Goal: Information Seeking & Learning: Compare options

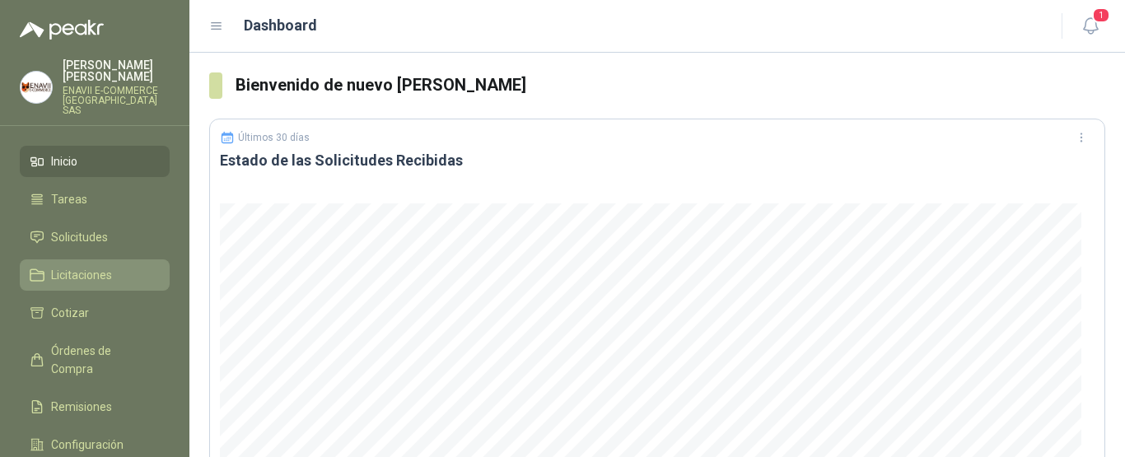
click at [82, 266] on span "Licitaciones" at bounding box center [81, 275] width 61 height 18
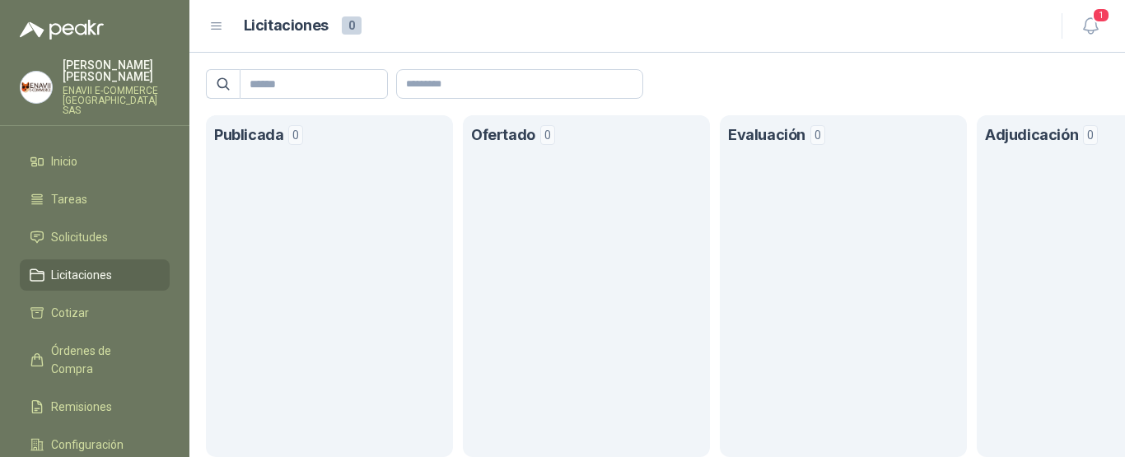
click at [82, 266] on span "Licitaciones" at bounding box center [81, 275] width 61 height 18
click at [88, 304] on li "Cotizar" at bounding box center [95, 313] width 130 height 18
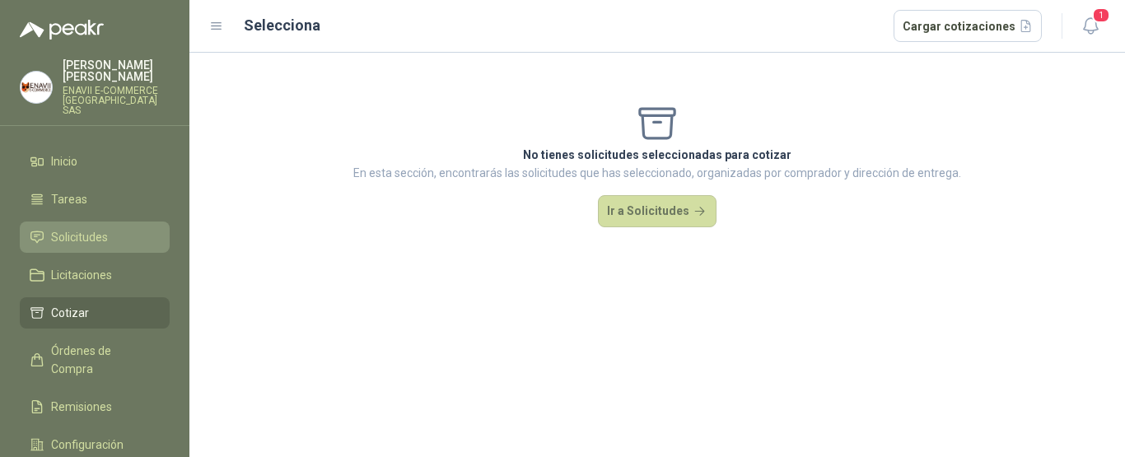
click at [91, 238] on link "Solicitudes" at bounding box center [95, 237] width 150 height 31
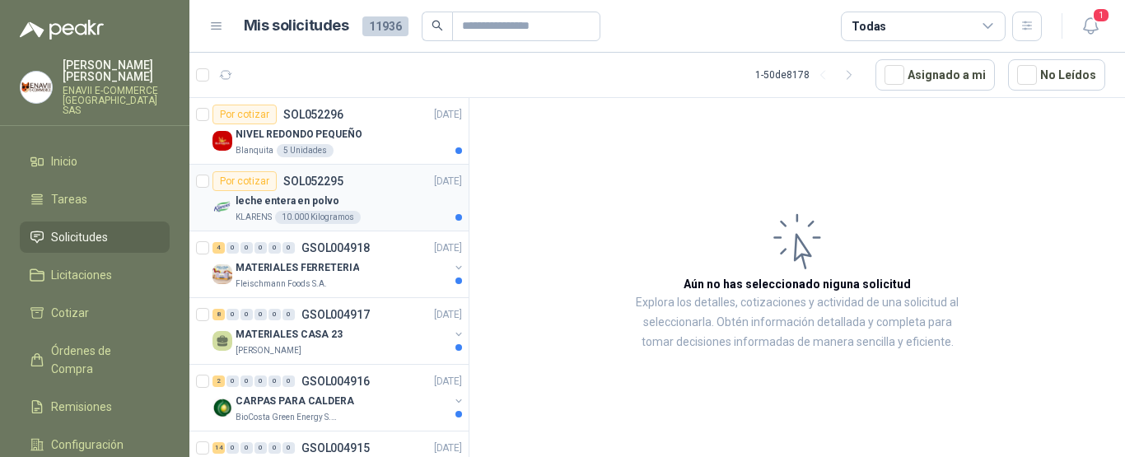
click at [376, 193] on div "leche entera en polvo" at bounding box center [349, 201] width 227 height 20
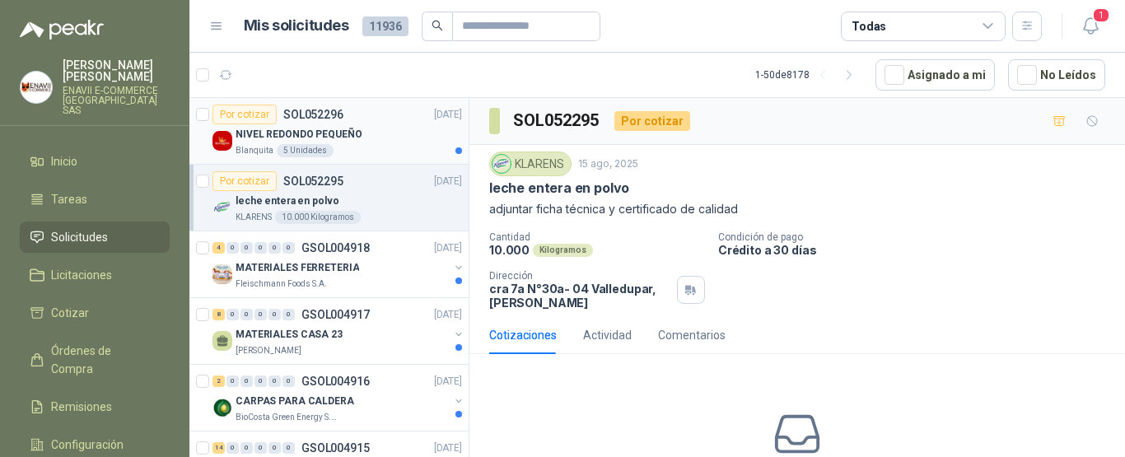
click at [377, 143] on div "NIVEL REDONDO PEQUEÑO" at bounding box center [349, 134] width 227 height 20
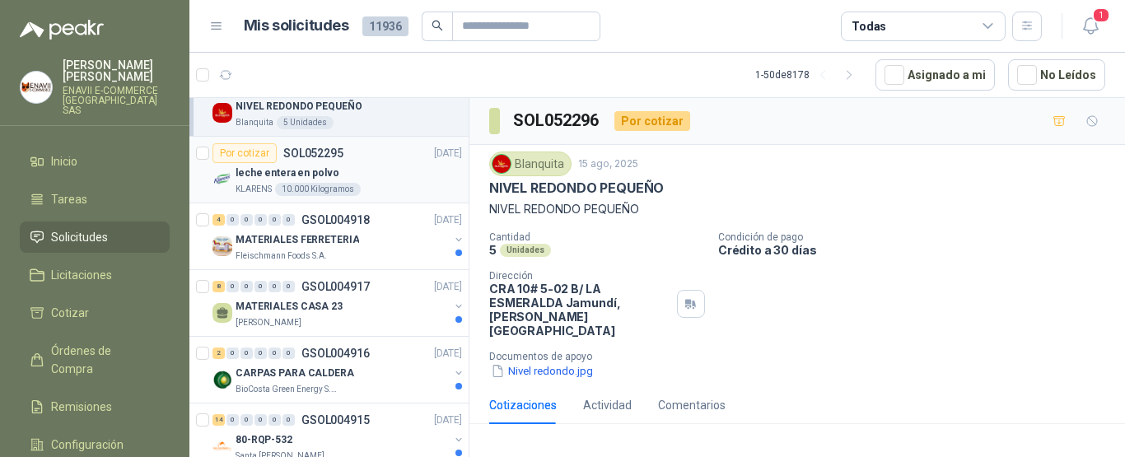
scroll to position [39, 0]
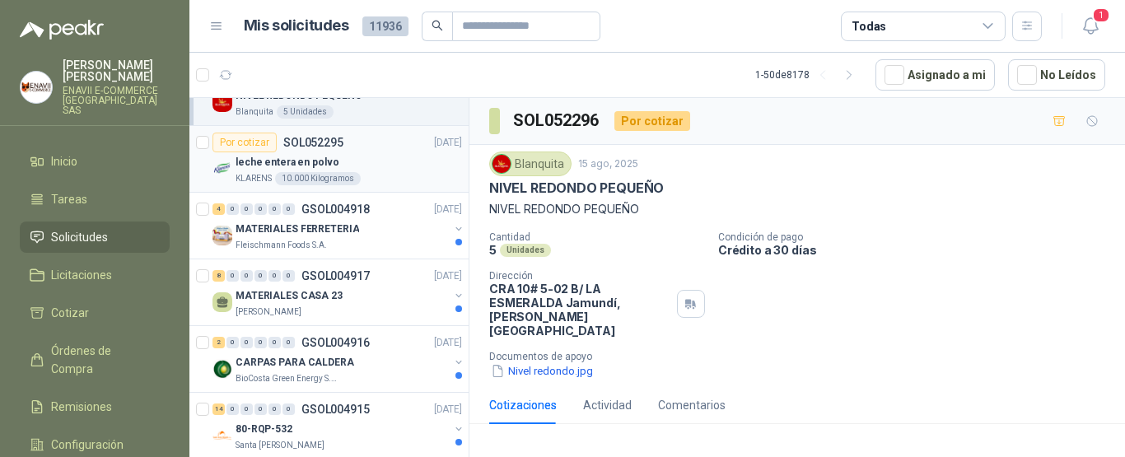
click at [376, 222] on div "MATERIALES FERRETERIA" at bounding box center [342, 229] width 213 height 20
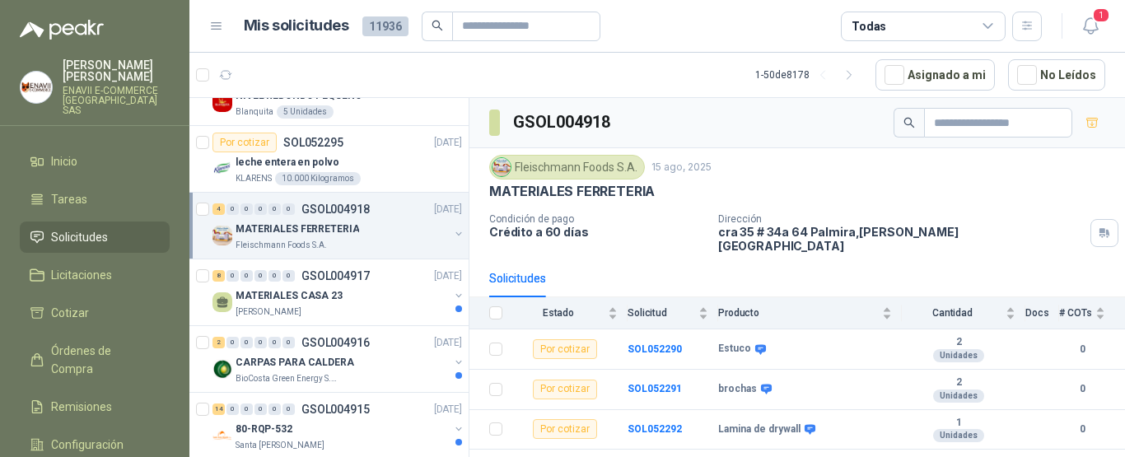
scroll to position [16, 0]
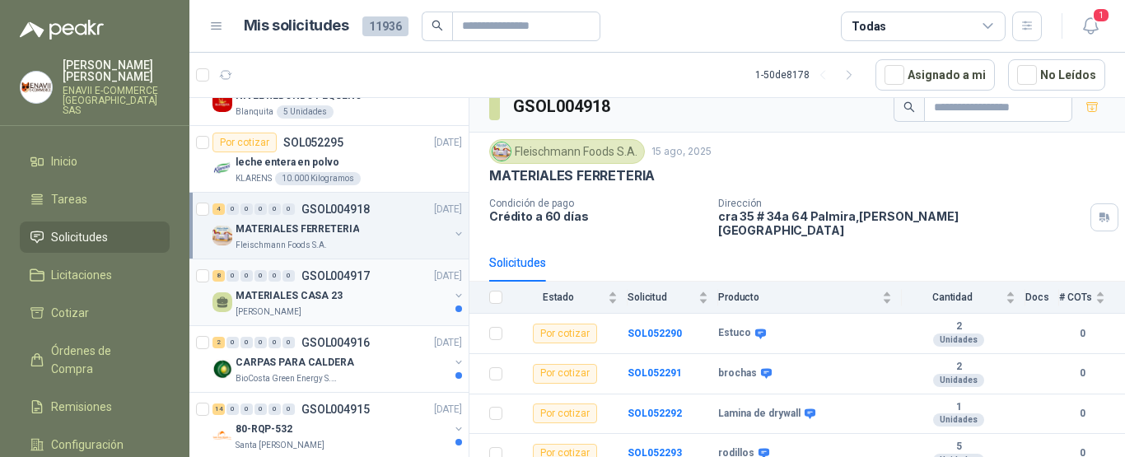
click at [391, 310] on div "[PERSON_NAME]" at bounding box center [342, 312] width 213 height 13
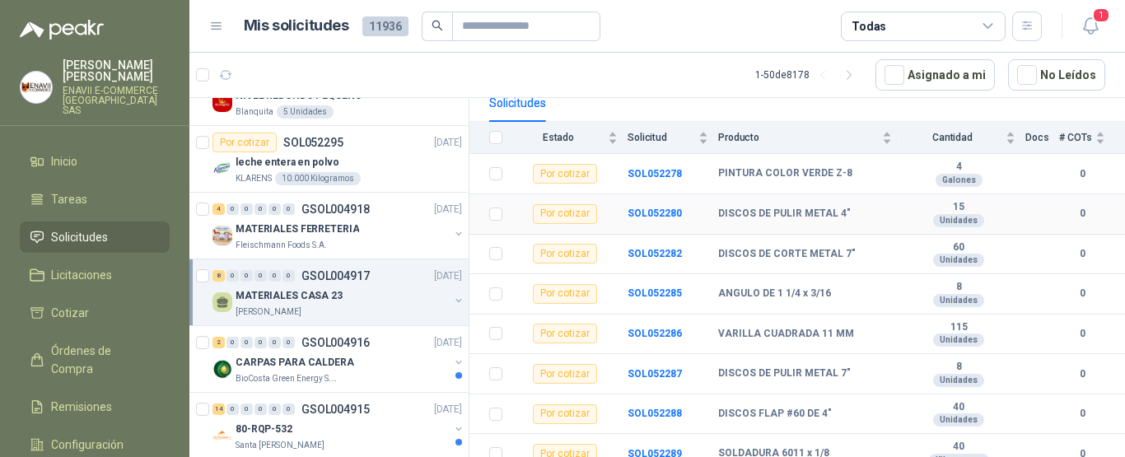
scroll to position [175, 0]
click at [362, 362] on div "CARPAS PARA CALDERA" at bounding box center [342, 363] width 213 height 20
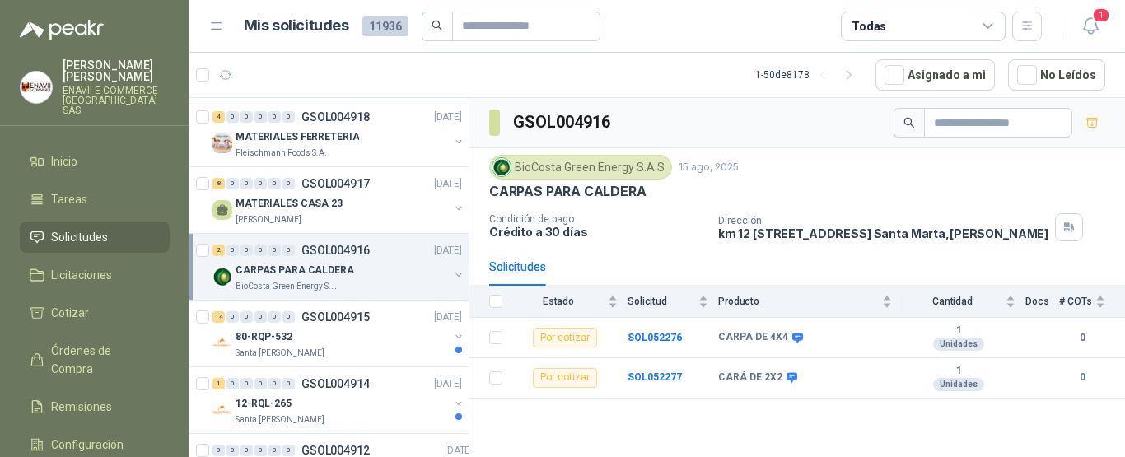
scroll to position [132, 0]
click at [360, 344] on div "80-RQP-532" at bounding box center [342, 336] width 213 height 20
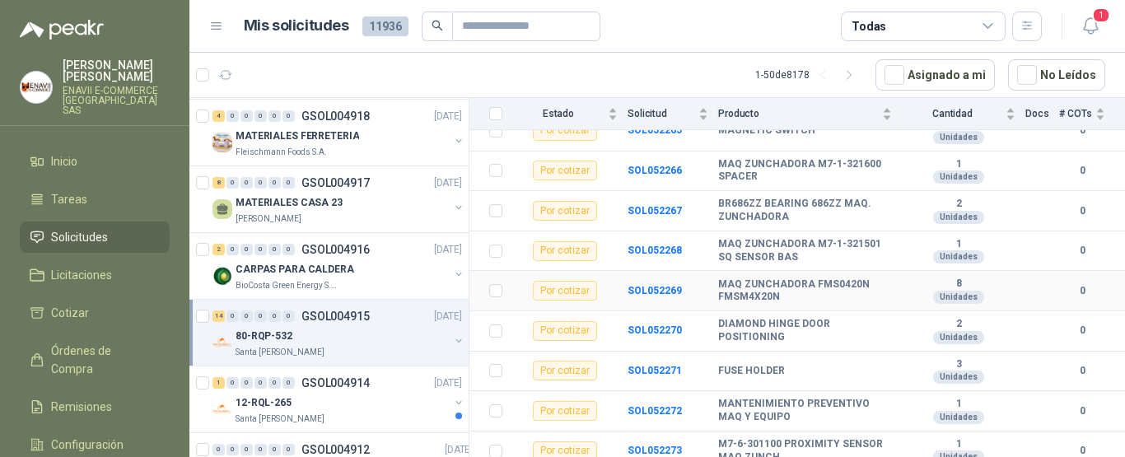
scroll to position [428, 0]
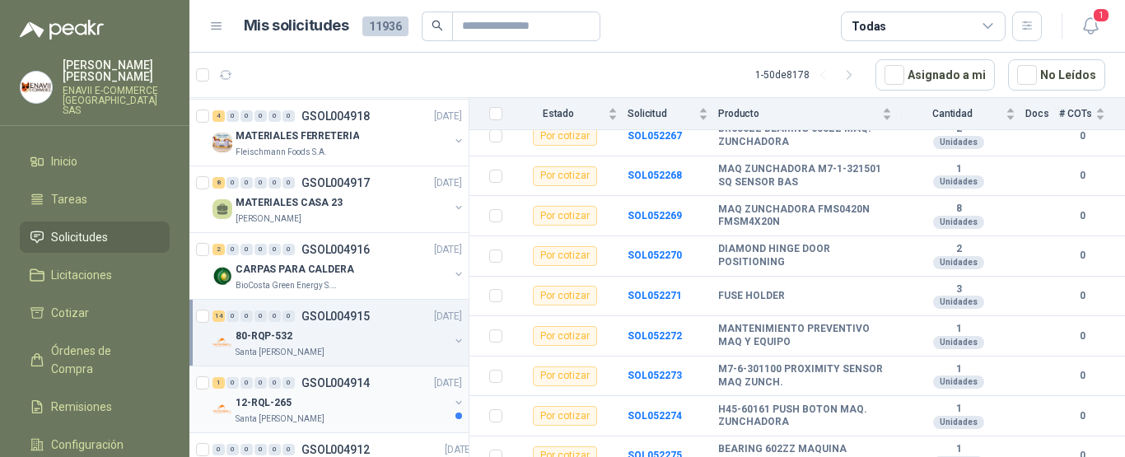
click at [348, 418] on div "Santa [PERSON_NAME]" at bounding box center [342, 419] width 213 height 13
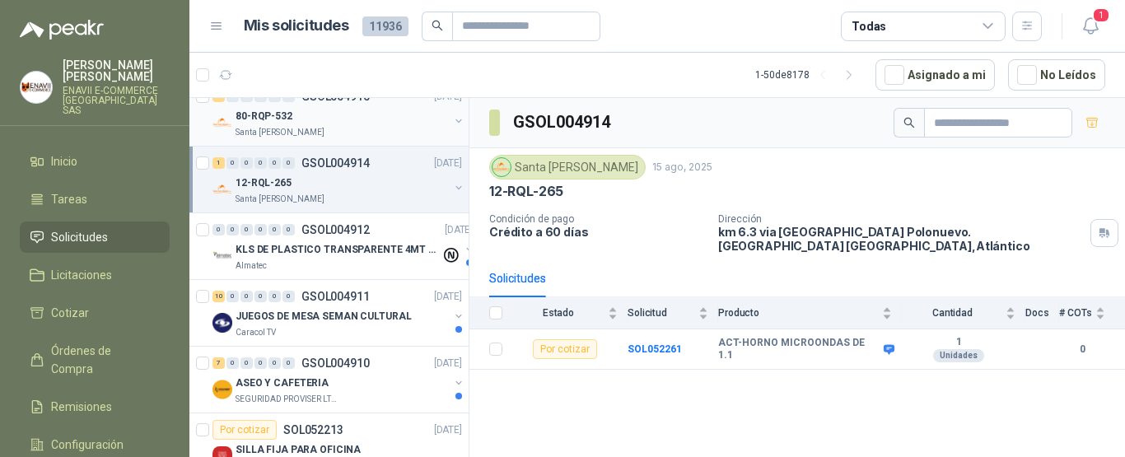
scroll to position [352, 0]
click at [372, 265] on div "Almatec" at bounding box center [338, 266] width 205 height 13
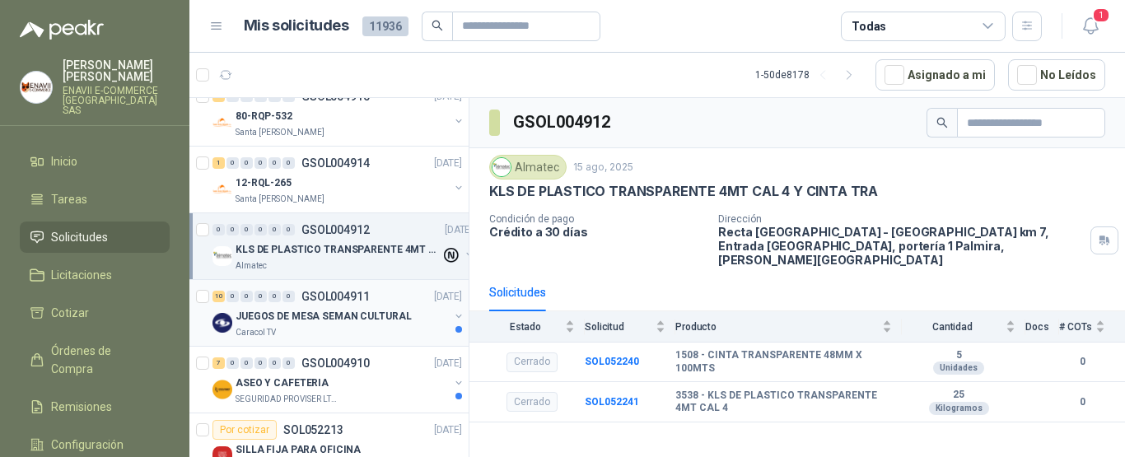
click at [372, 309] on p "JUEGOS DE MESA SEMAN CULTURAL" at bounding box center [324, 317] width 176 height 16
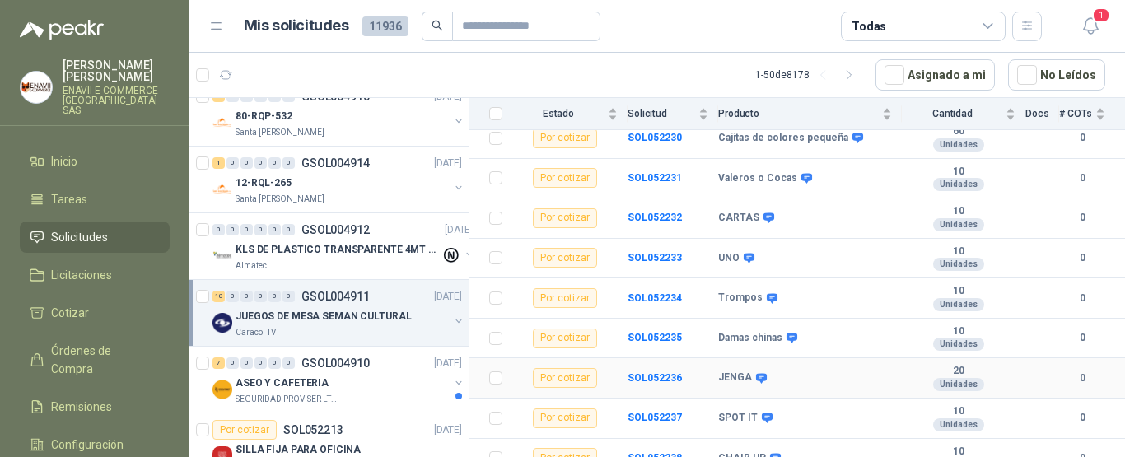
scroll to position [255, 0]
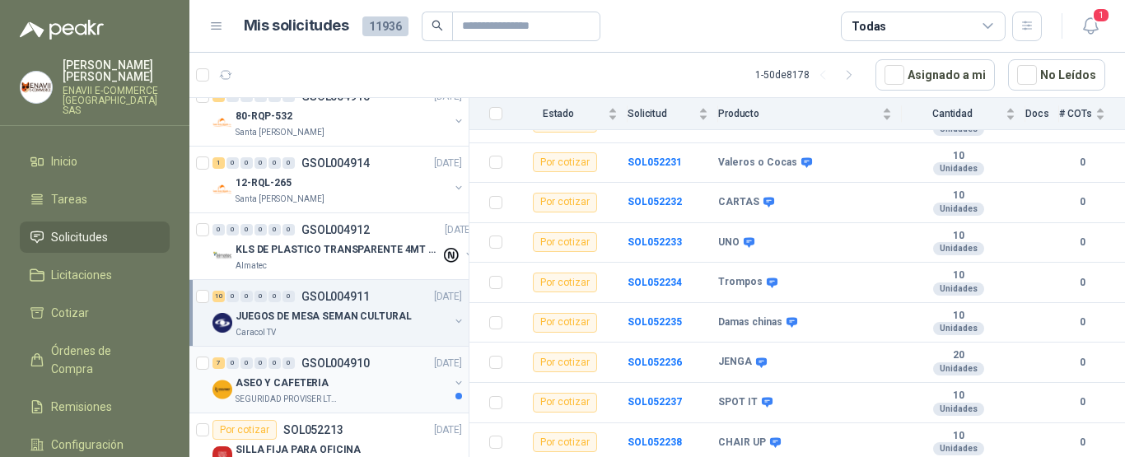
click at [365, 371] on div "7 0 0 0 0 0 GSOL004910 [DATE]" at bounding box center [339, 363] width 253 height 20
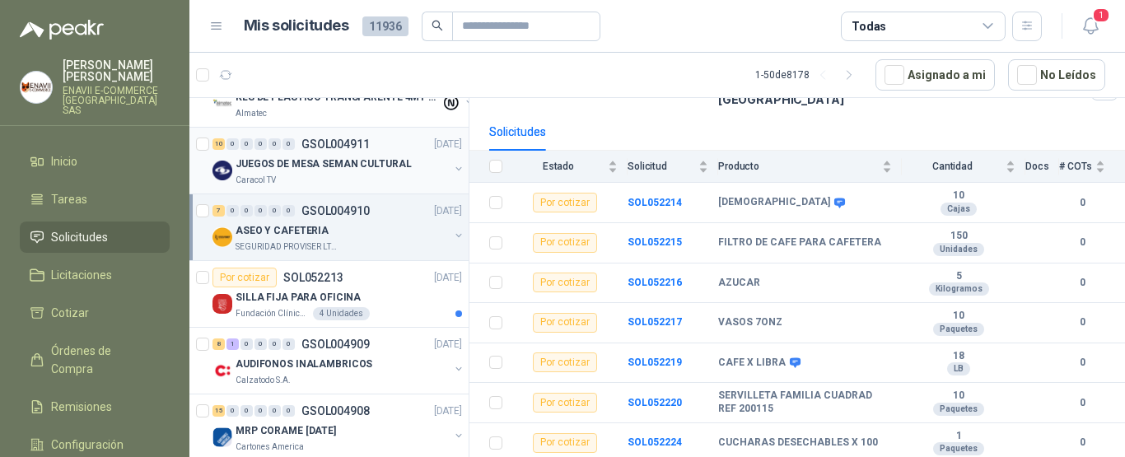
scroll to position [507, 0]
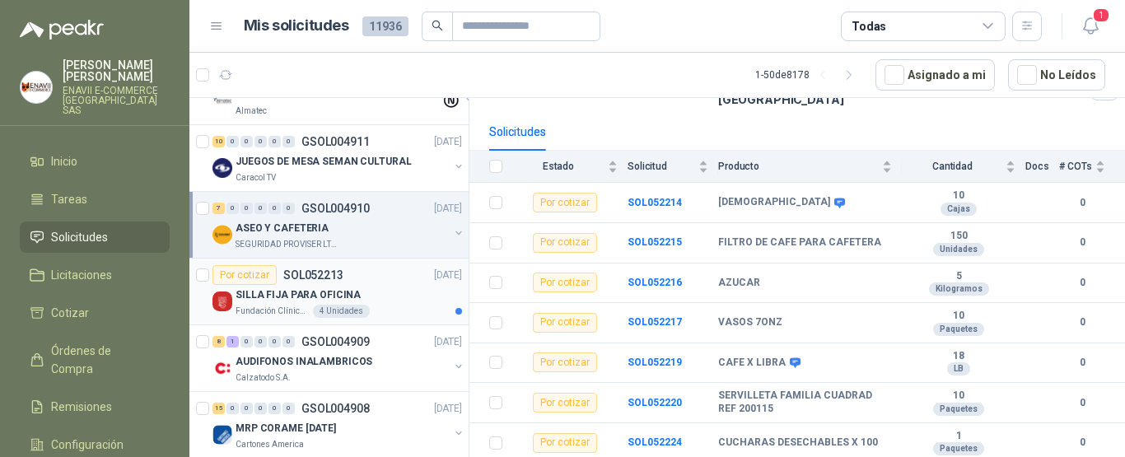
click at [371, 287] on div "SILLA FIJA PARA OFICINA" at bounding box center [349, 295] width 227 height 20
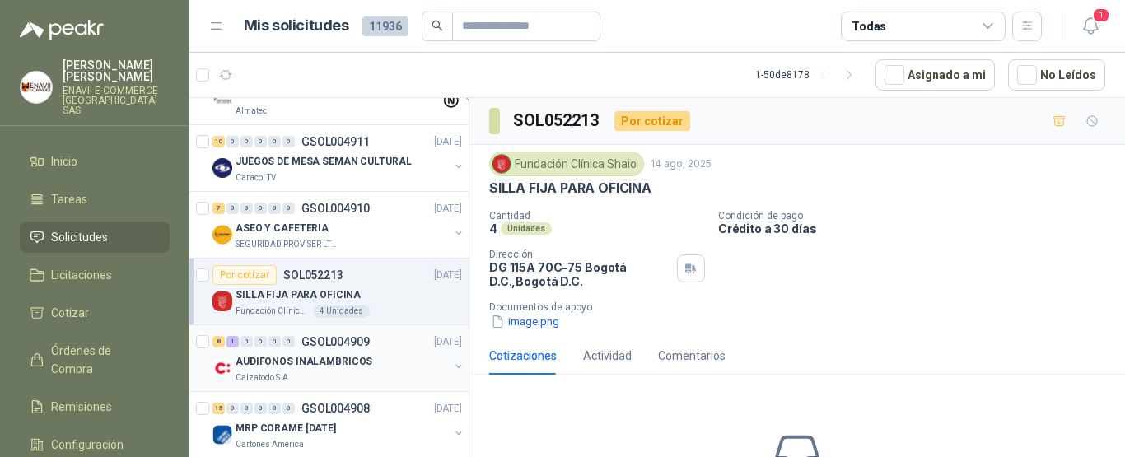
click at [385, 360] on div "AUDIFONOS INALAMBRICOS" at bounding box center [342, 362] width 213 height 20
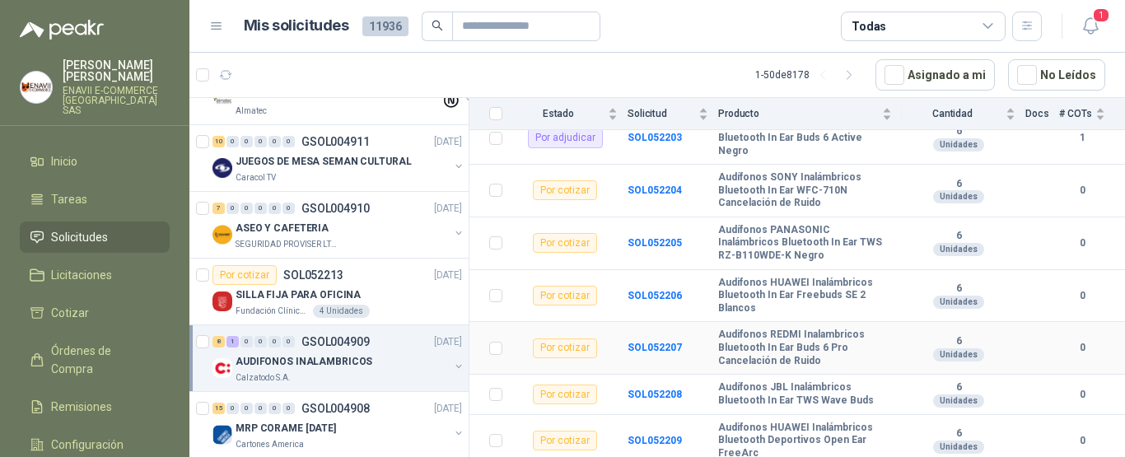
scroll to position [218, 0]
copy b "Audífonos SONY Inalámbricos Bluetooth In Ear WFC-710N Cancelación de Ruido"
drag, startPoint x: 718, startPoint y: 165, endPoint x: 827, endPoint y: 194, distance: 112.7
click at [827, 194] on b "Audífonos SONY Inalámbricos Bluetooth In Ear WFC-710N Cancelación de Ruido" at bounding box center [805, 190] width 174 height 39
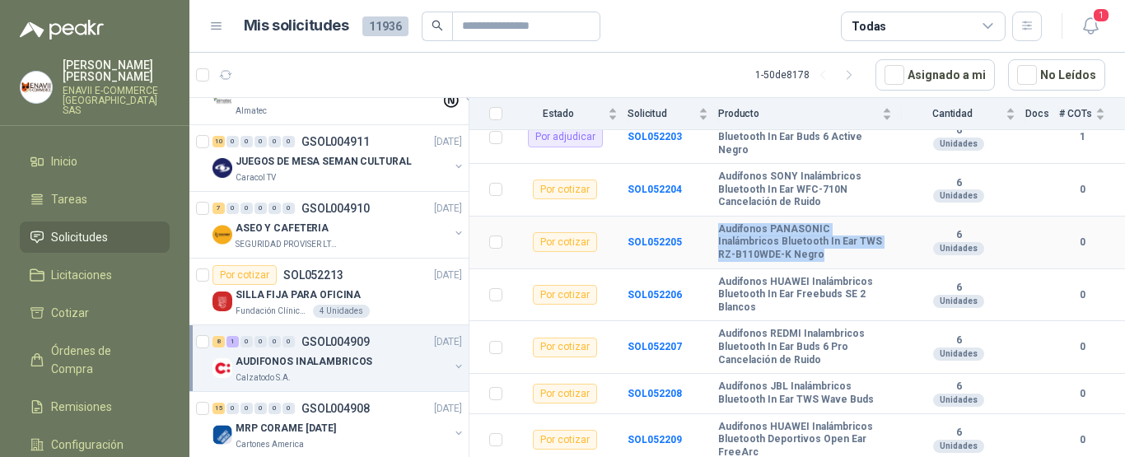
copy tr "Audífonos PANASONIC Inalámbricos Bluetooth In Ear TWS RZ-B110WDE-K Negro"
drag, startPoint x: 715, startPoint y: 214, endPoint x: 833, endPoint y: 245, distance: 121.9
click at [835, 245] on tr "Por cotizar SOL052205 Audífonos PANASONIC Inalámbricos Bluetooth In Ear TWS RZ-…" at bounding box center [798, 243] width 656 height 53
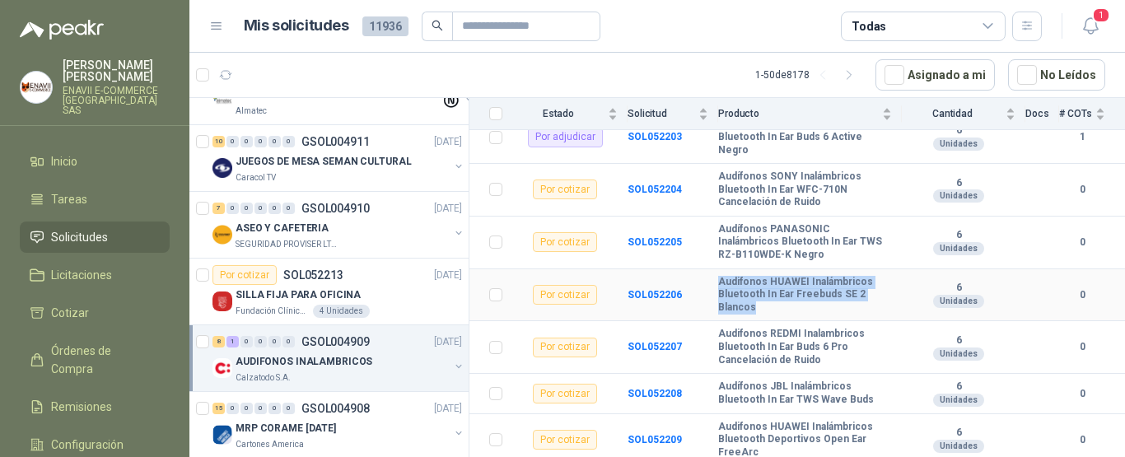
drag, startPoint x: 755, startPoint y: 300, endPoint x: 718, endPoint y: 270, distance: 46.8
click at [718, 276] on b "Audifonos HUAWEI Inalámbricos Bluetooth In Ear Freebuds SE 2 Blancos" at bounding box center [805, 295] width 174 height 39
copy b "Audifonos HUAWEI Inalámbricos Bluetooth In Ear Freebuds SE 2 Blancos"
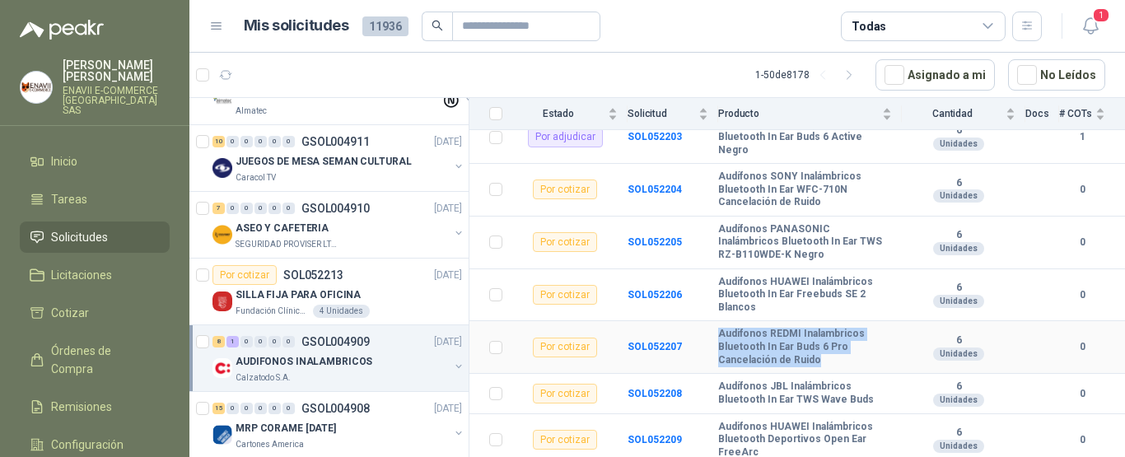
drag, startPoint x: 824, startPoint y: 353, endPoint x: 716, endPoint y: 318, distance: 113.3
click at [716, 321] on tr "Por cotizar SOL052207 Audifonos REDMI Inalambricos Bluetooth In Ear Buds 6 Pro …" at bounding box center [798, 347] width 656 height 53
copy tr "Audifonos REDMI Inalambricos Bluetooth In Ear Buds 6 Pro Cancelación de Ruido"
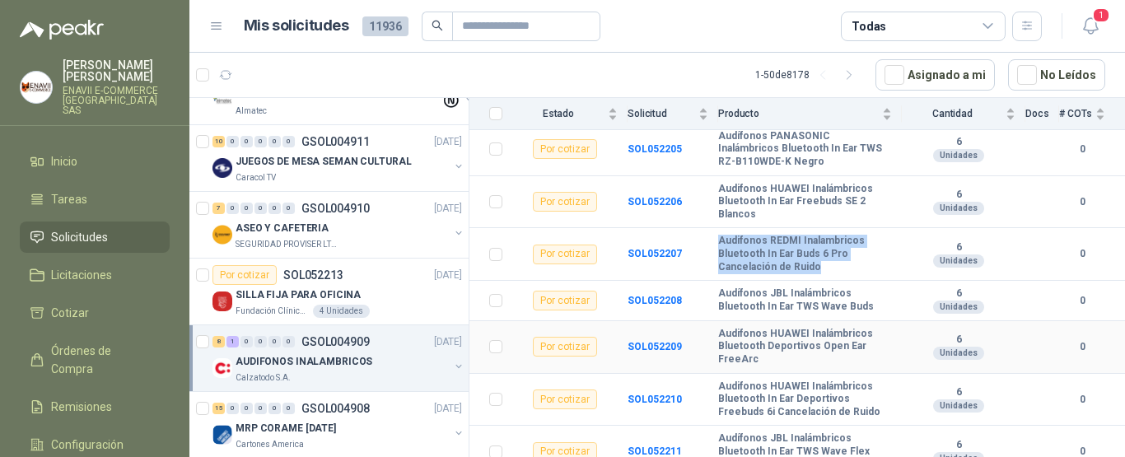
scroll to position [316, 0]
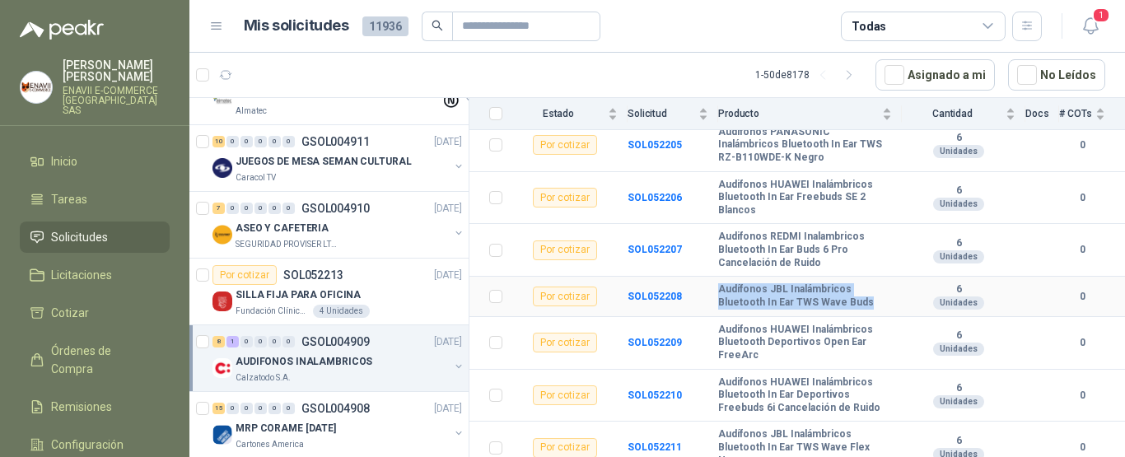
drag, startPoint x: 866, startPoint y: 290, endPoint x: 713, endPoint y: 280, distance: 152.7
click at [713, 280] on tr "Por cotizar SOL052208 Audífonos JBL Inalámbricos Bluetooth In Ear TWS Wave Buds…" at bounding box center [798, 297] width 656 height 40
copy tr "Audífonos JBL Inalámbricos Bluetooth In Ear TWS Wave Buds"
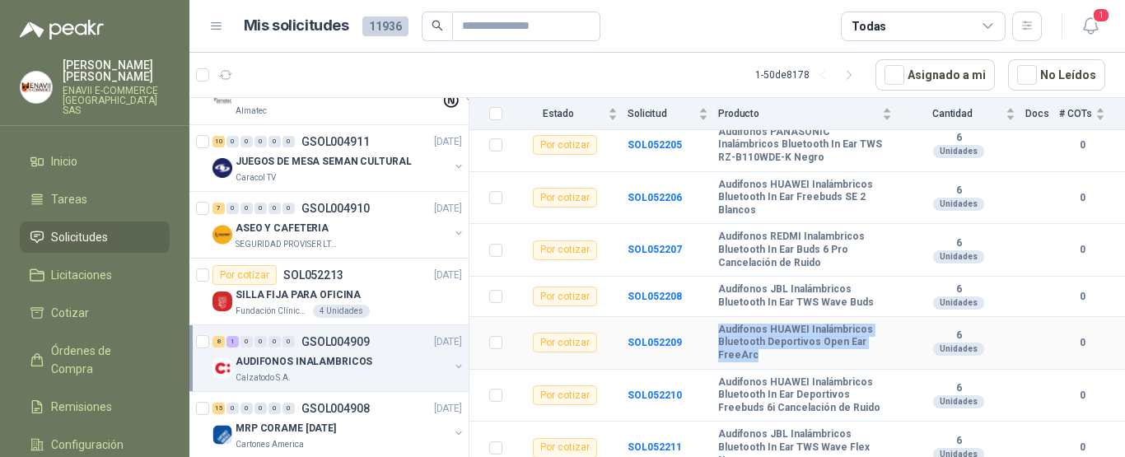
drag, startPoint x: 762, startPoint y: 347, endPoint x: 717, endPoint y: 322, distance: 51.6
click at [717, 322] on tr "Por cotizar SOL052209 Audifonos HUAWEI Inalámbricos Bluetooth Deportivos Open E…" at bounding box center [798, 343] width 656 height 53
copy tr "Audifonos HUAWEI Inalámbricos Bluetooth Deportivos Open Ear FreeArc"
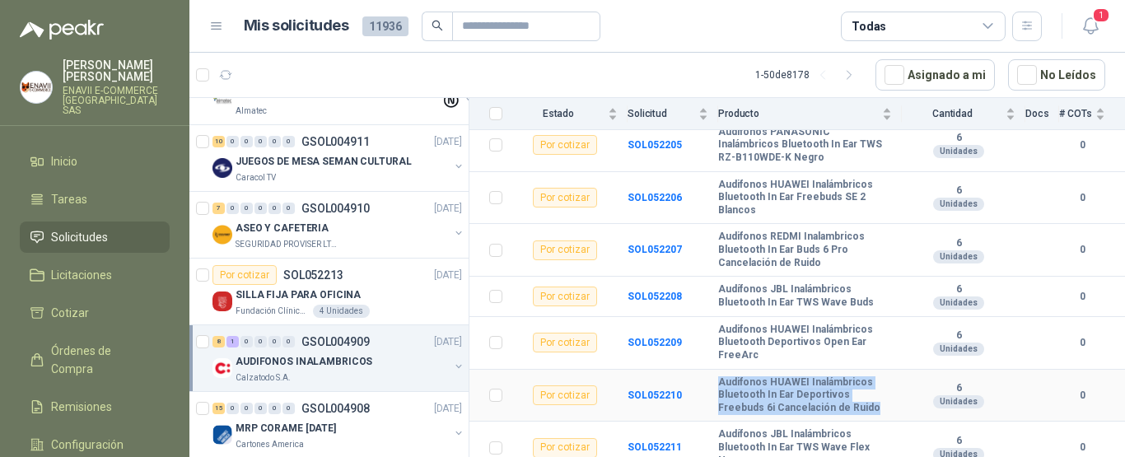
drag, startPoint x: 872, startPoint y: 400, endPoint x: 716, endPoint y: 369, distance: 158.7
click at [716, 370] on tr "Por cotizar SOL052210 Audifonos HUAWEI Inalámbricos Bluetooth In Ear Deportivos…" at bounding box center [798, 396] width 656 height 53
copy tr "Audifonos HUAWEI Inalámbricos Bluetooth In Ear Deportivos Freebuds 6i Cancelaci…"
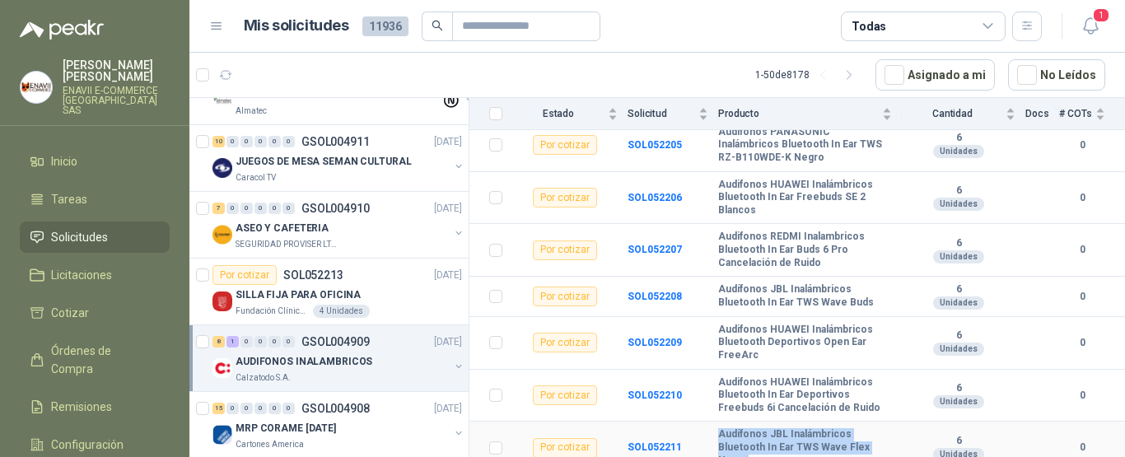
drag, startPoint x: 751, startPoint y: 451, endPoint x: 715, endPoint y: 421, distance: 46.8
click at [715, 422] on tr "Por cotizar SOL052211 Audífonos JBL Inalámbricos Bluetooth In Ear TWS Wave Flex…" at bounding box center [798, 448] width 656 height 53
copy tr "Audífonos JBL Inalámbricos Bluetooth In Ear TWS Wave Flex Negro"
